Goal: Transaction & Acquisition: Purchase product/service

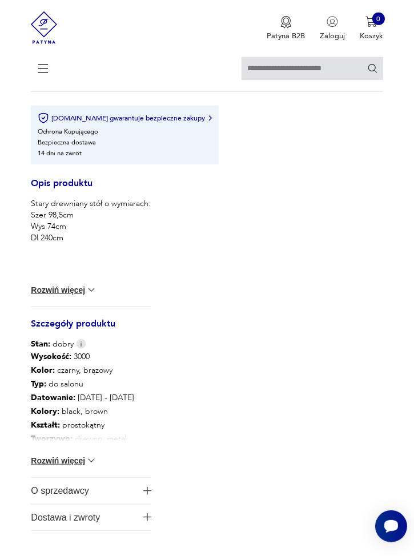
scroll to position [675, 0]
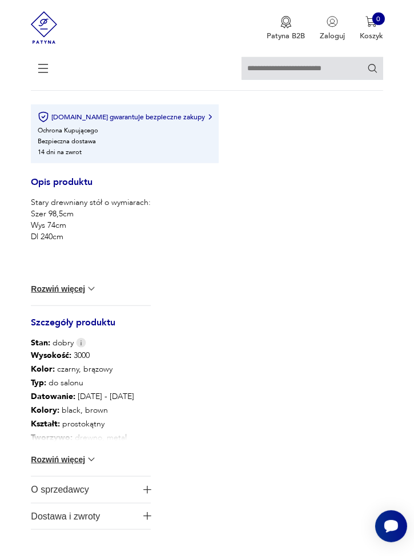
click at [113, 436] on p "Tworzywo : drewno, metal" at bounding box center [82, 438] width 103 height 14
click at [88, 464] on img at bounding box center [91, 459] width 11 height 11
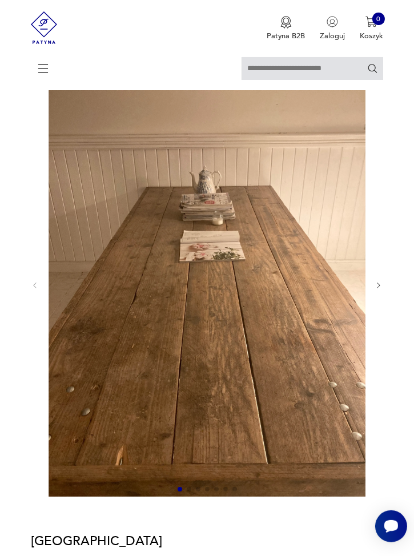
scroll to position [82, 0]
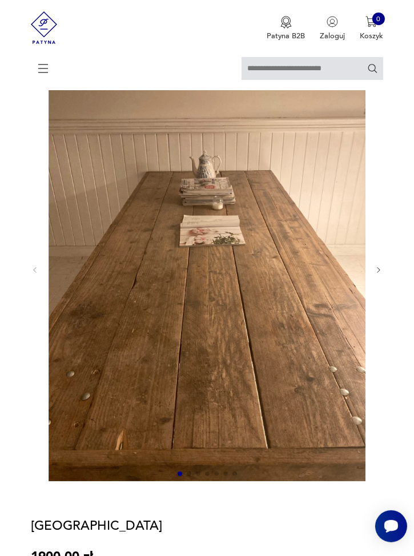
scroll to position [95, 0]
